Goal: Find specific page/section: Find specific page/section

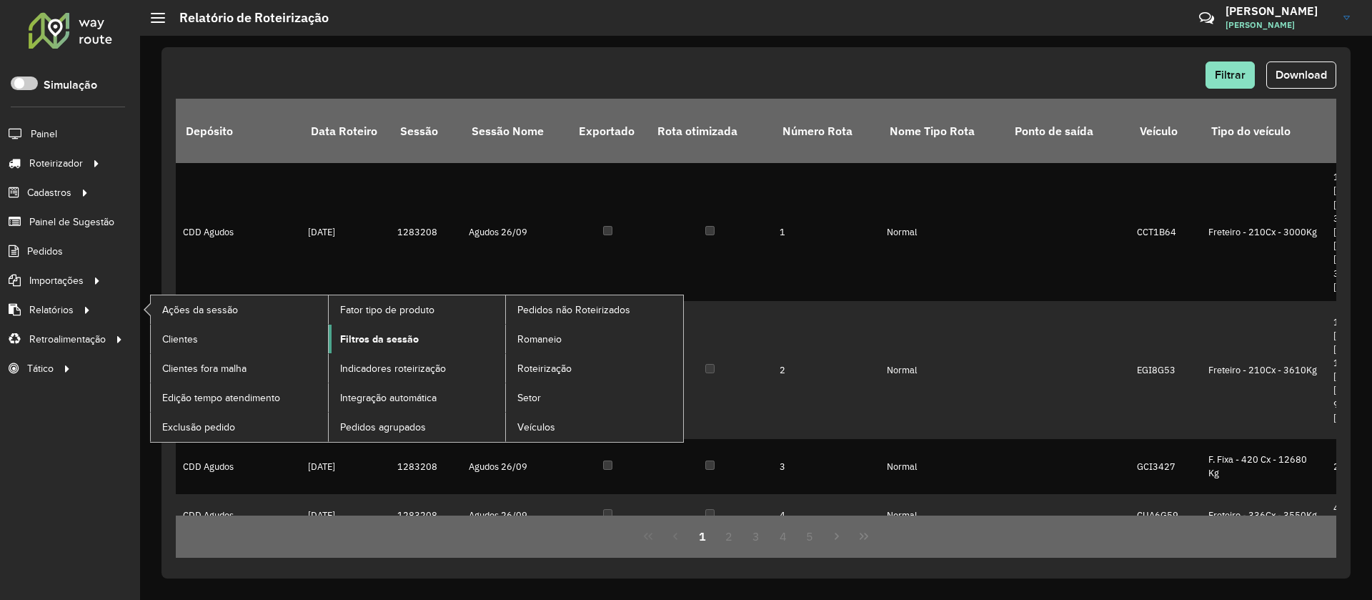
click at [392, 342] on span "Filtros da sessão" at bounding box center [379, 339] width 79 height 15
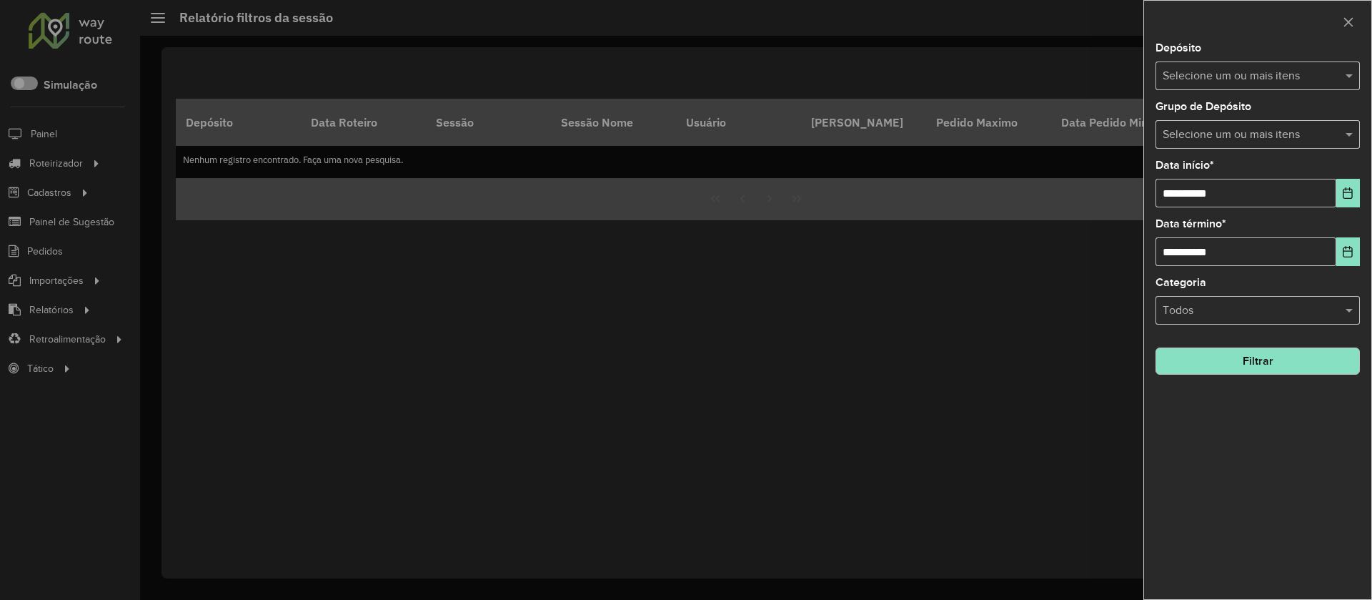
click at [1236, 73] on input "text" at bounding box center [1250, 76] width 183 height 17
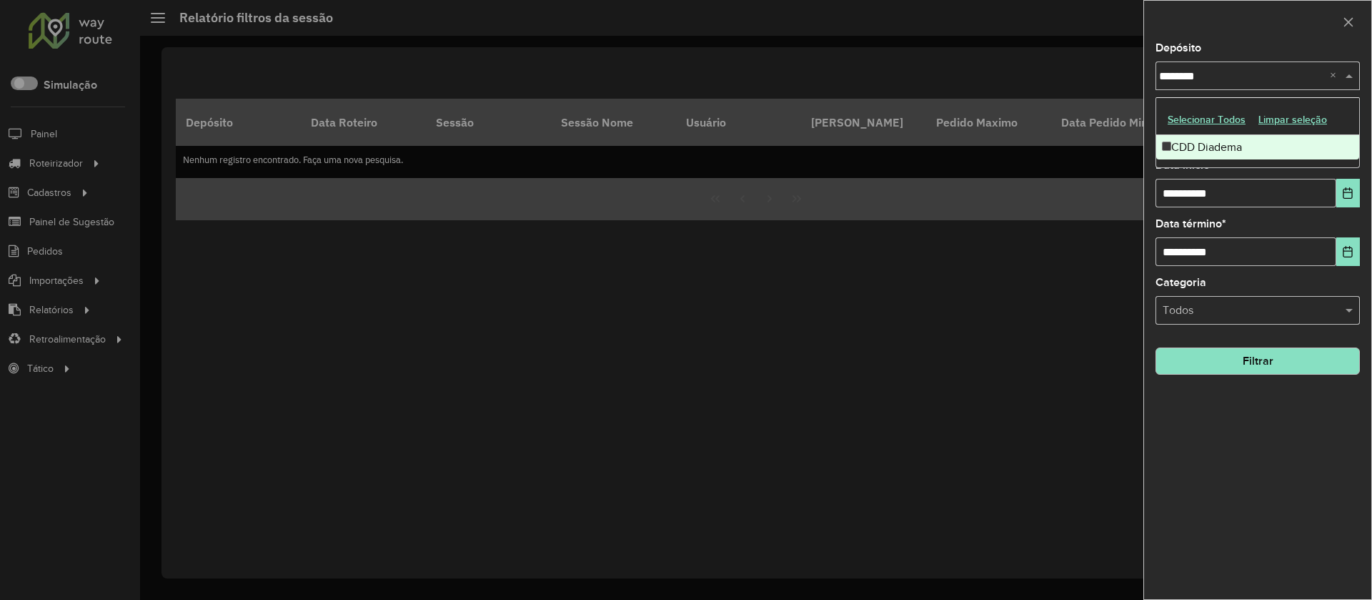
type input "*********"
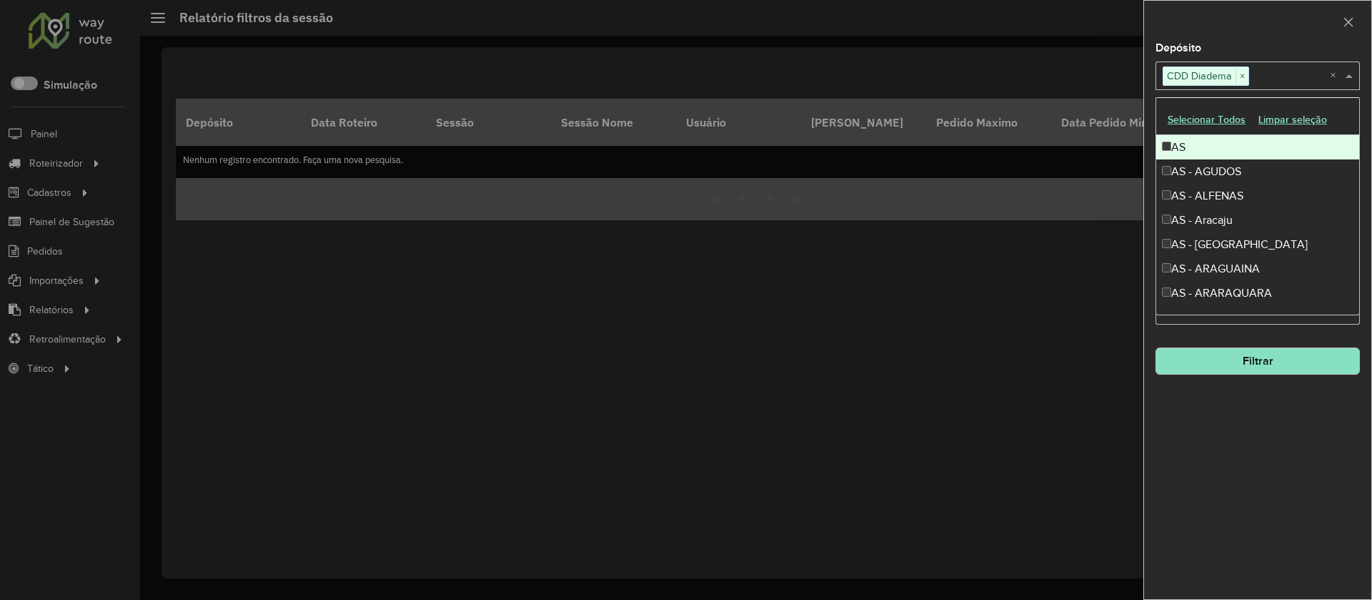
click at [1225, 37] on div at bounding box center [1257, 22] width 227 height 42
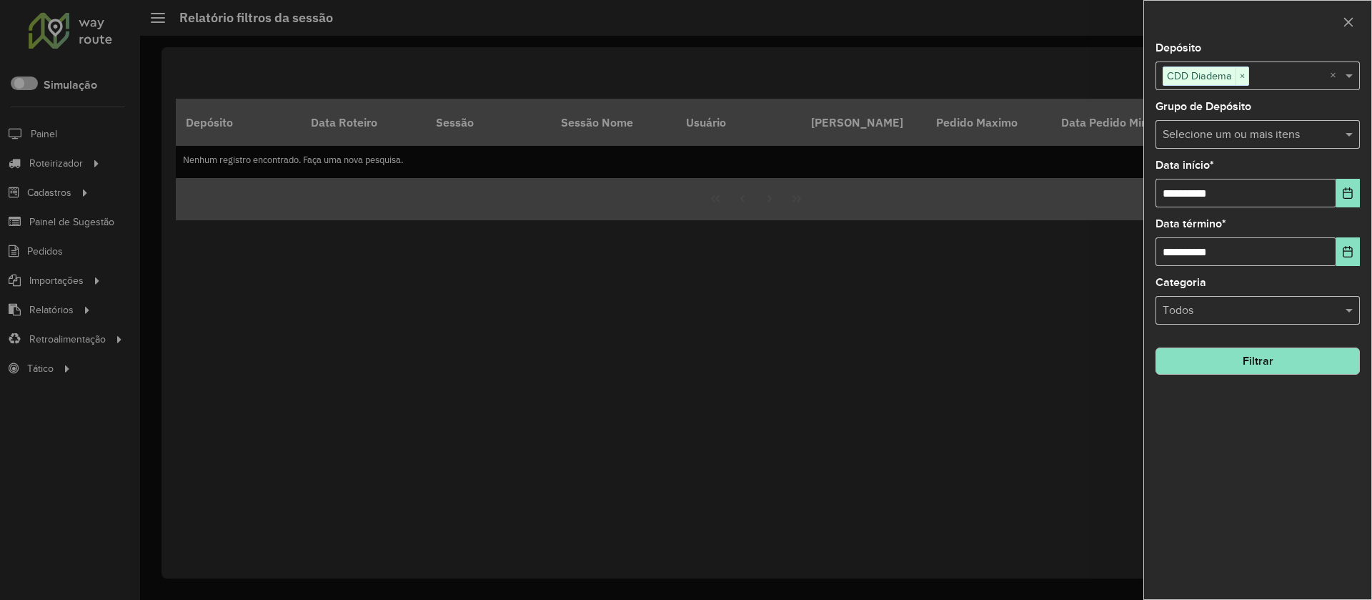
click at [1255, 353] on button "Filtrar" at bounding box center [1258, 360] width 204 height 27
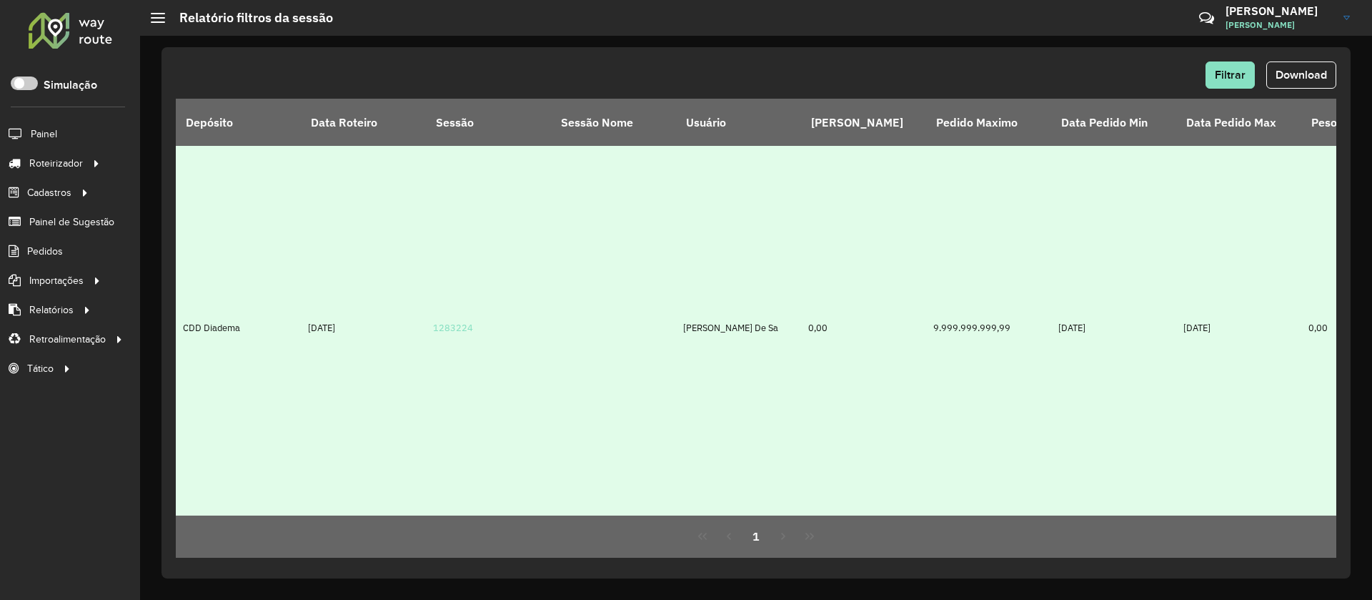
scroll to position [1683, 0]
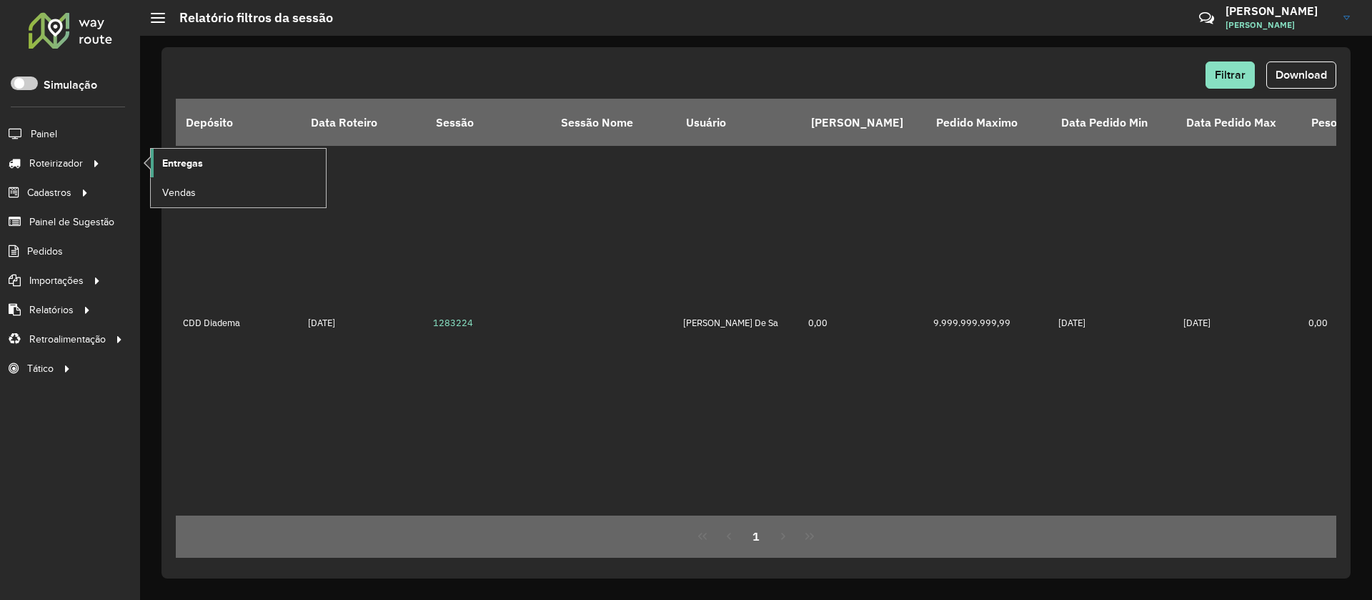
click at [194, 168] on span "Entregas" at bounding box center [182, 163] width 41 height 15
